Goal: Task Accomplishment & Management: Use online tool/utility

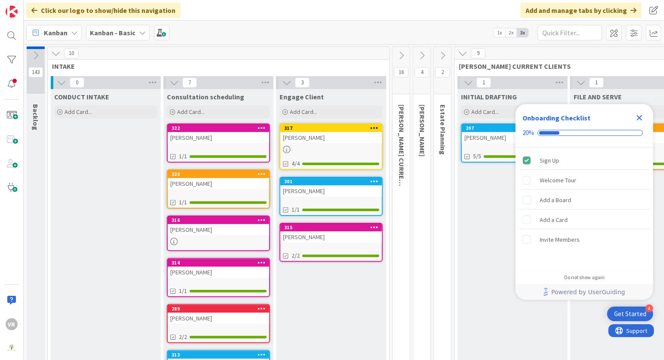
click at [639, 117] on icon "Close Checklist" at bounding box center [640, 118] width 6 height 6
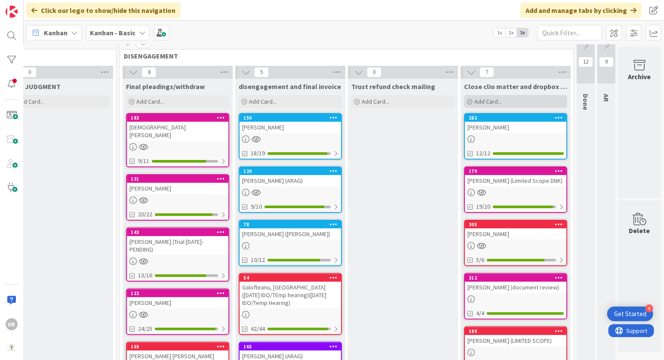
scroll to position [23, 1137]
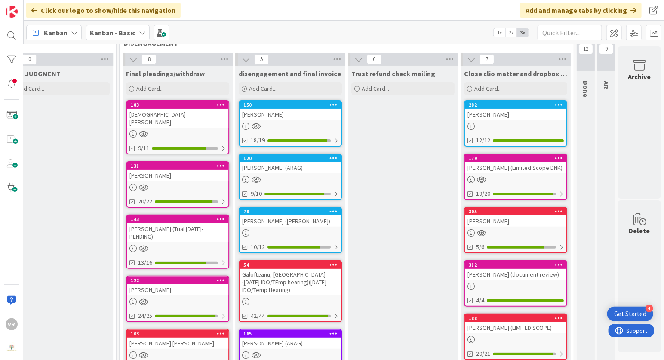
click at [521, 171] on div "[PERSON_NAME] (Limited Scope DNK)" at bounding box center [515, 167] width 101 height 11
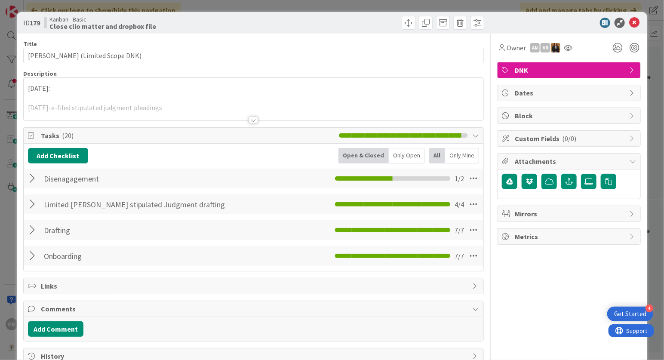
click at [151, 97] on p at bounding box center [254, 98] width 452 height 10
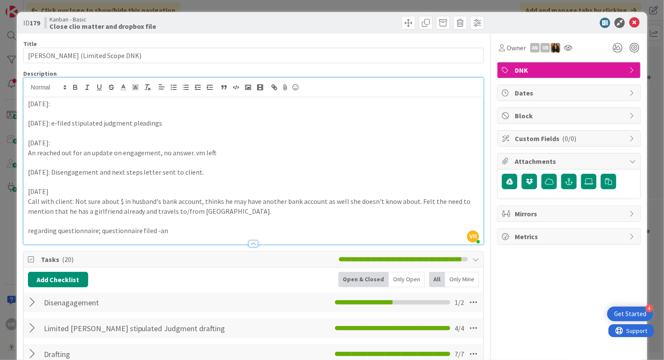
click at [101, 111] on p at bounding box center [254, 114] width 452 height 10
click at [102, 106] on p "[DATE]:" at bounding box center [254, 104] width 452 height 10
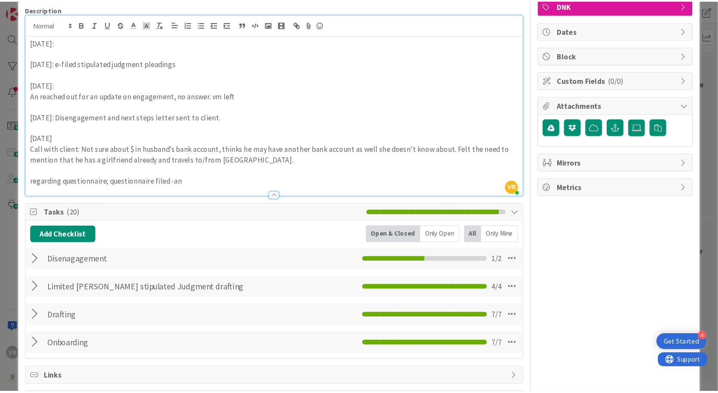
scroll to position [147, 0]
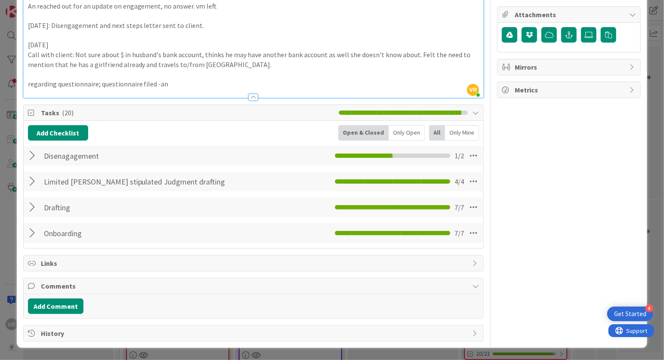
click at [35, 152] on div at bounding box center [33, 155] width 11 height 15
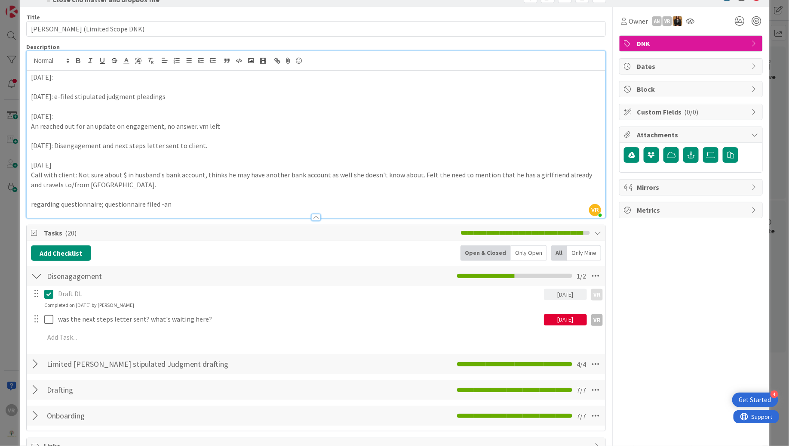
scroll to position [0, 0]
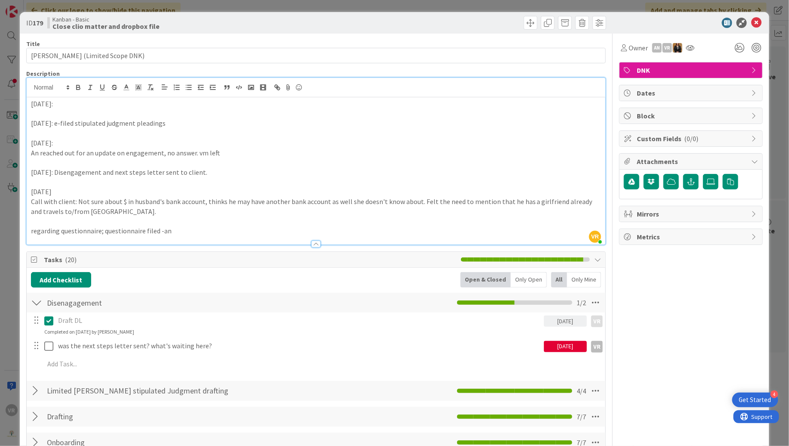
click at [102, 106] on p "[DATE]:" at bounding box center [316, 104] width 570 height 10
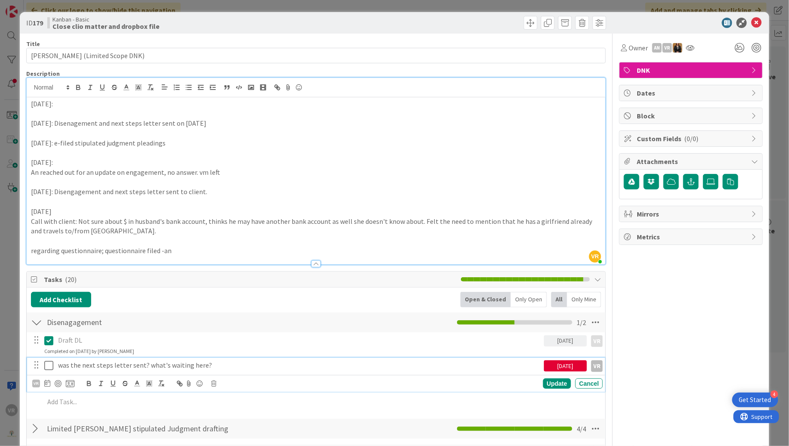
click at [47, 360] on icon at bounding box center [48, 365] width 9 height 10
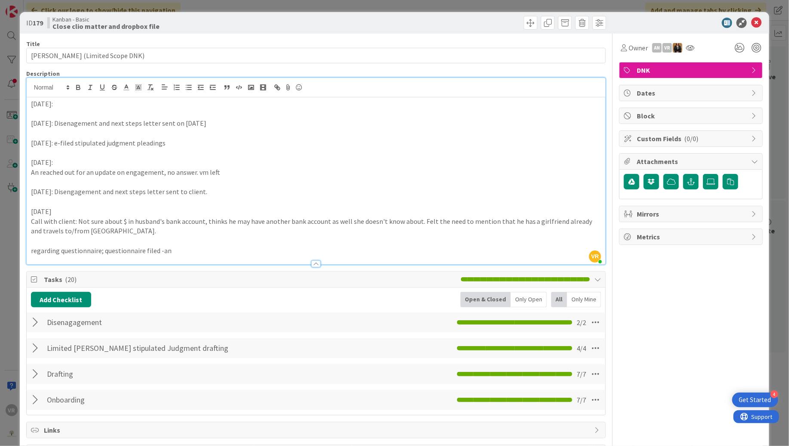
click at [12, 292] on div "ID 179 Kanban - Basic Close clio matter and dropbox file Title 31 / 128 [PERSON…" at bounding box center [394, 223] width 789 height 446
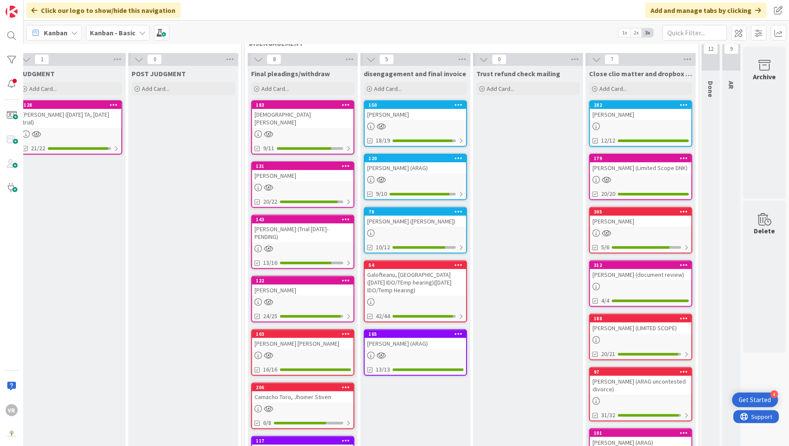
click at [653, 220] on div "[PERSON_NAME]" at bounding box center [640, 220] width 101 height 11
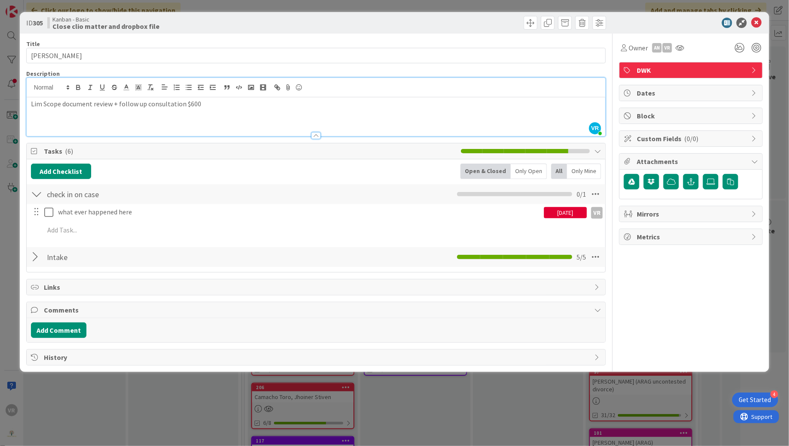
click at [170, 92] on div "VR [PERSON_NAME] just joined [PERSON_NAME] document review + follow up consulta…" at bounding box center [316, 107] width 579 height 58
click at [211, 101] on p "Lim Scope document review + follow up consultation $600" at bounding box center [316, 104] width 570 height 10
click at [523, 360] on div "ID 305 Kanban - Basic Close clio matter and dropbox file Title 13 / 128 Beach, …" at bounding box center [394, 223] width 789 height 446
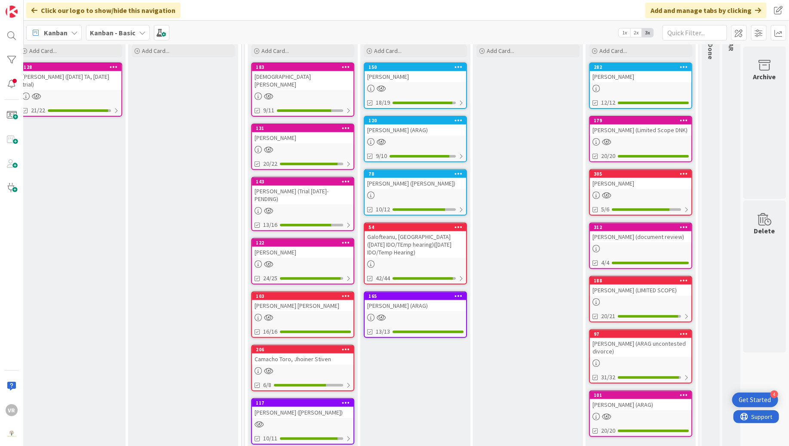
scroll to position [0, 1012]
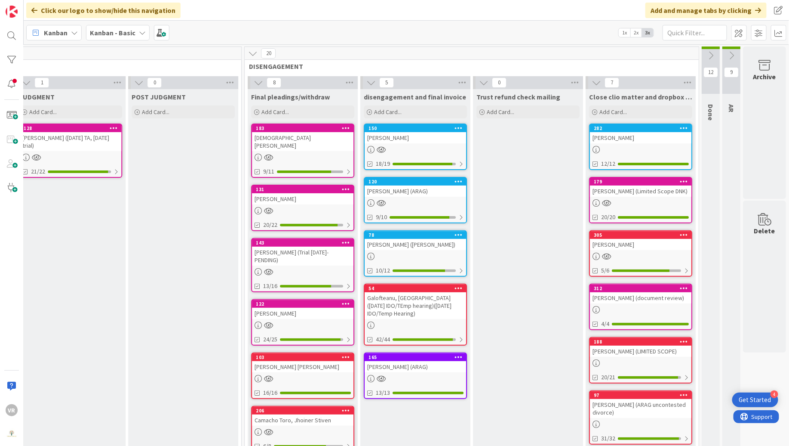
click at [616, 240] on div "[PERSON_NAME]" at bounding box center [640, 244] width 101 height 11
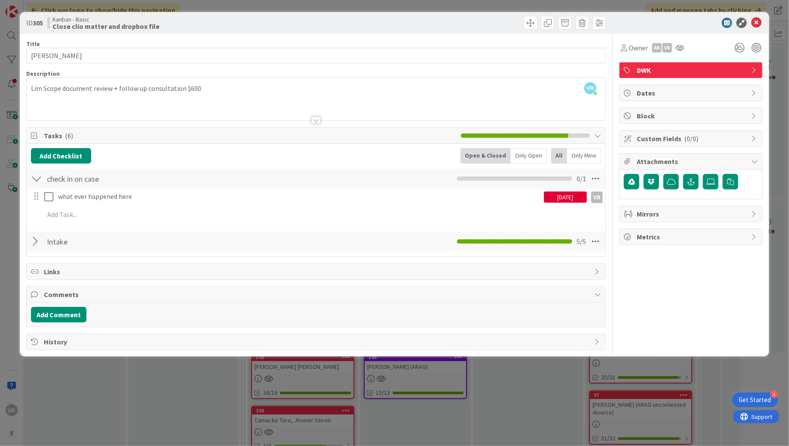
click at [30, 88] on div "VR [PERSON_NAME] just joined [PERSON_NAME] document review + follow up consulta…" at bounding box center [316, 99] width 579 height 43
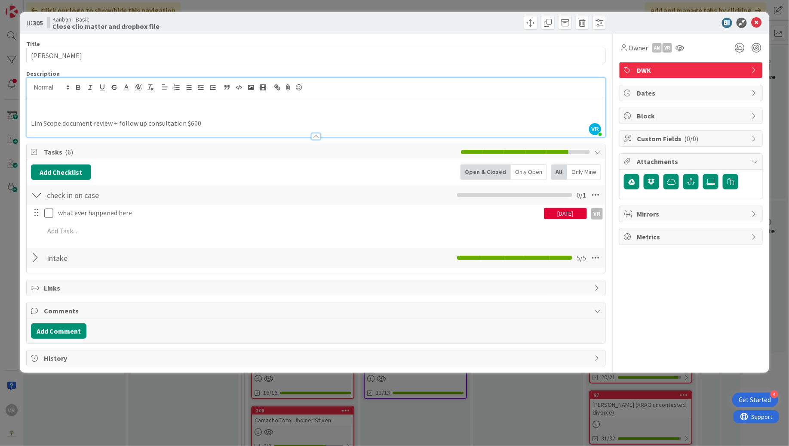
click at [132, 105] on p at bounding box center [316, 104] width 570 height 10
drag, startPoint x: 179, startPoint y: 105, endPoint x: 224, endPoint y: 107, distance: 45.2
click at [224, 107] on p "[DATE]: Held document review consultation with limited scope client." at bounding box center [316, 104] width 570 height 10
click at [257, 108] on p "[DATE]: Held document review consultation with limited scope client." at bounding box center [316, 104] width 570 height 10
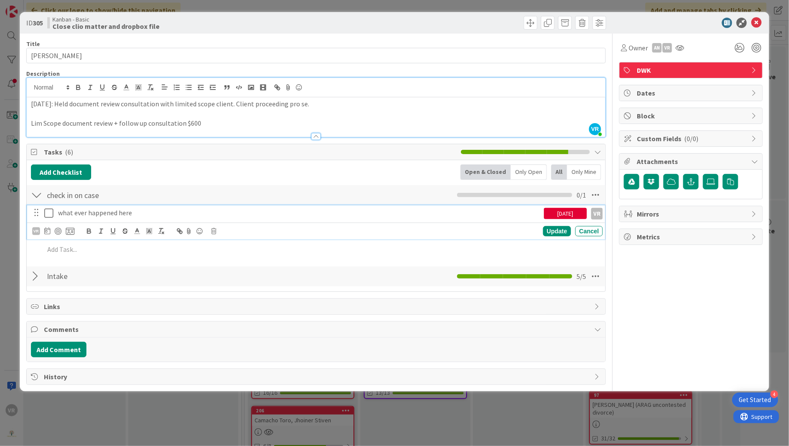
click at [53, 215] on icon at bounding box center [48, 213] width 9 height 10
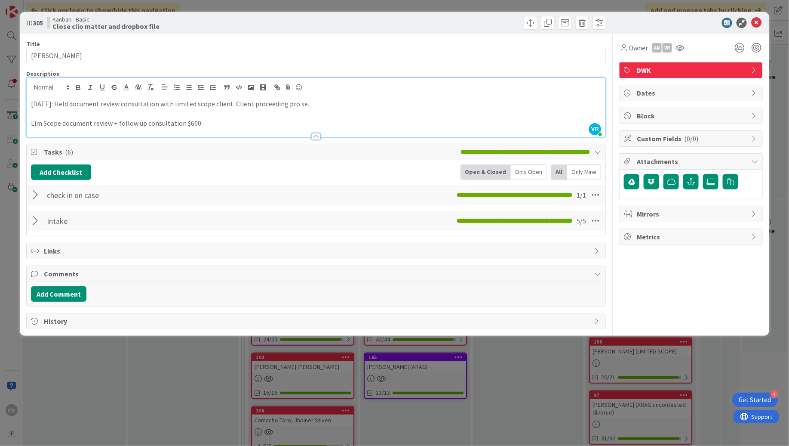
click at [6, 222] on div "ID 305 Kanban - Basic Close clio matter and dropbox file Title 13 / 128 Beach, …" at bounding box center [394, 223] width 789 height 446
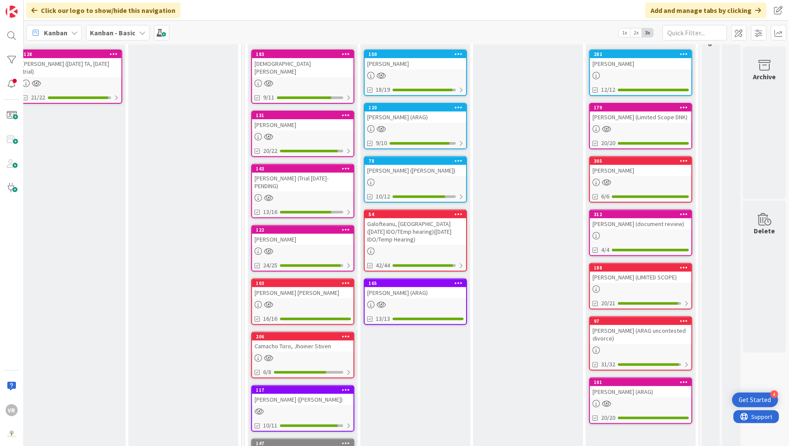
scroll to position [15, 1012]
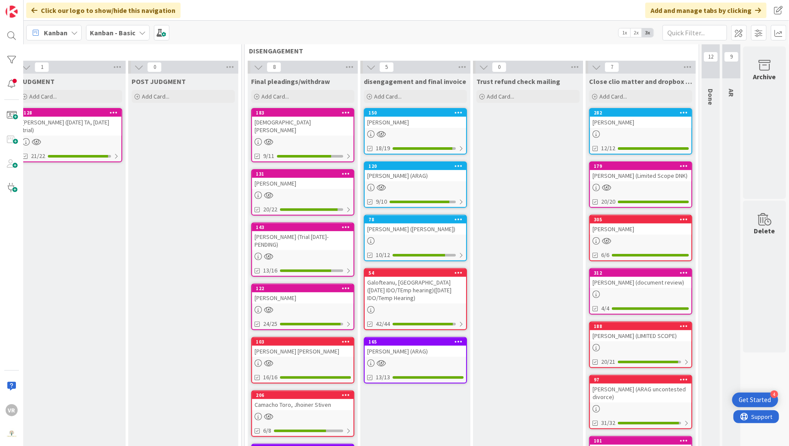
click at [298, 127] on div "[DEMOGRAPHIC_DATA][PERSON_NAME]" at bounding box center [302, 126] width 101 height 19
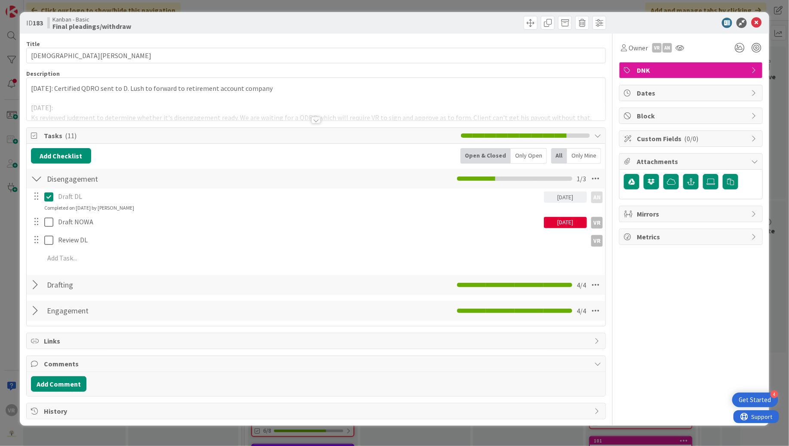
click at [11, 199] on div "ID 183 Kanban - Basic Final pleadings/withdraw Title 11 / 128 [PERSON_NAME] Des…" at bounding box center [394, 223] width 789 height 446
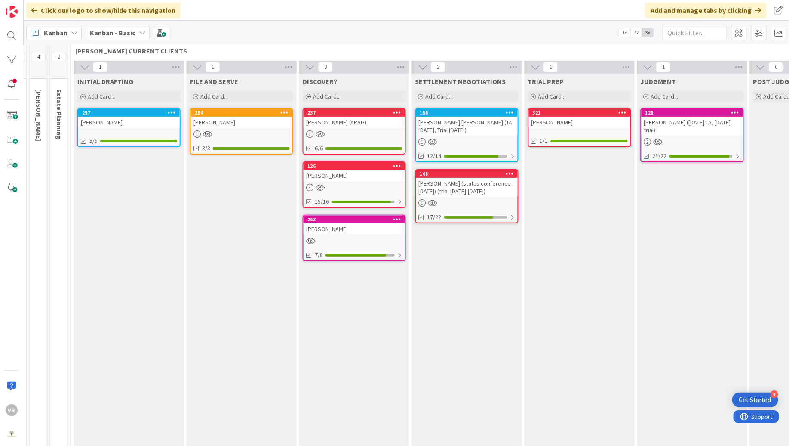
scroll to position [15, 352]
